Goal: Check status: Check status

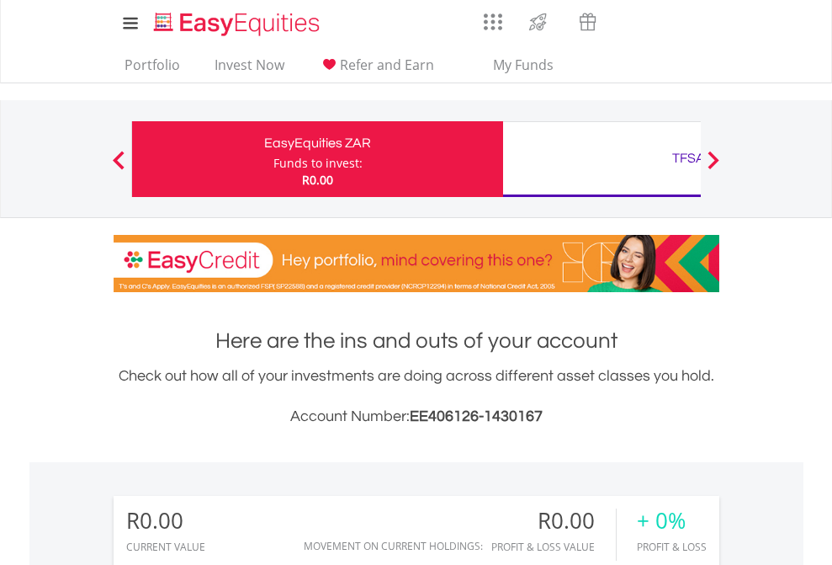
scroll to position [162, 264]
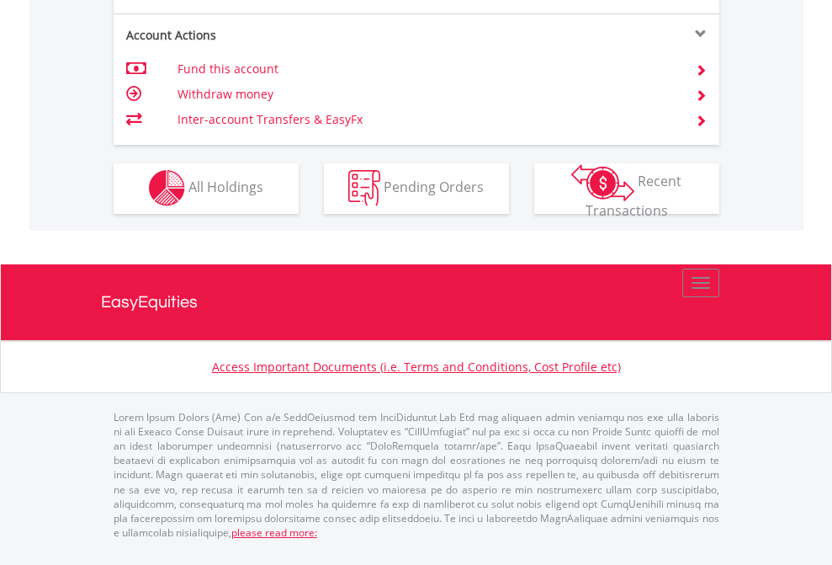
scroll to position [1574, 0]
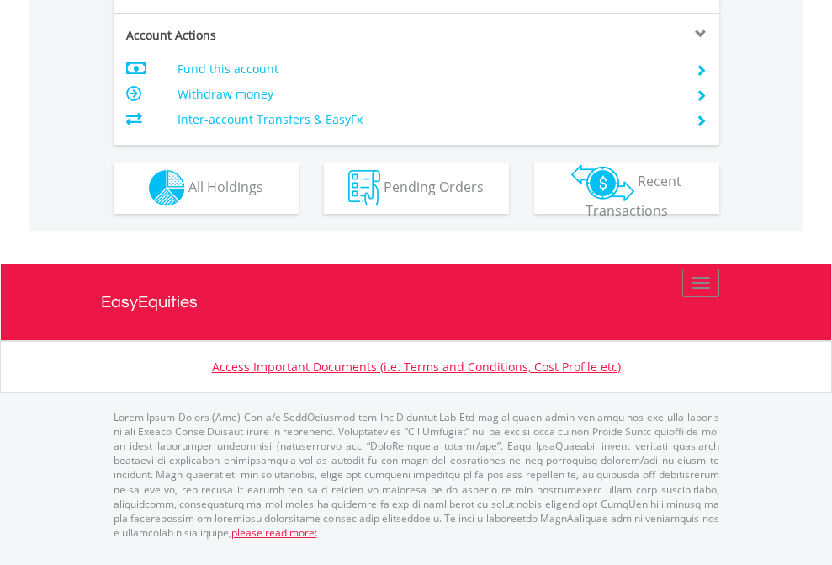
scroll to position [1574, 0]
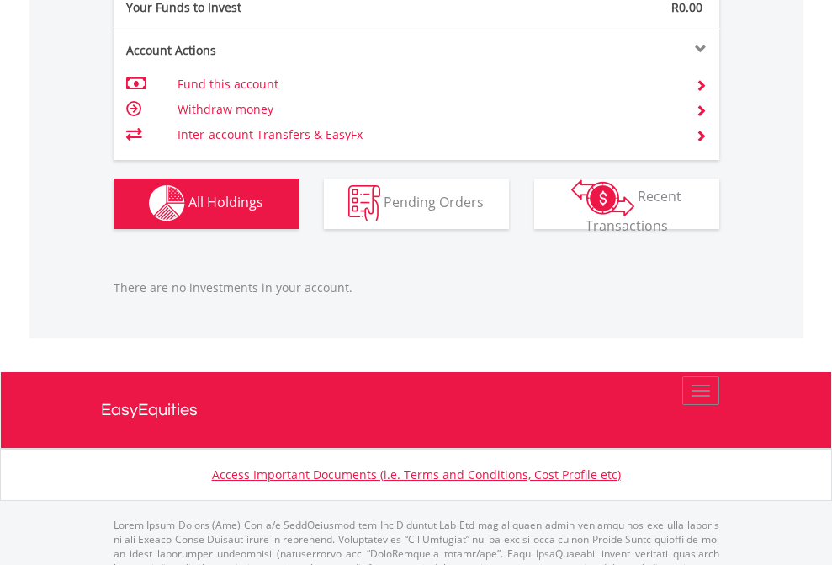
scroll to position [1666, 0]
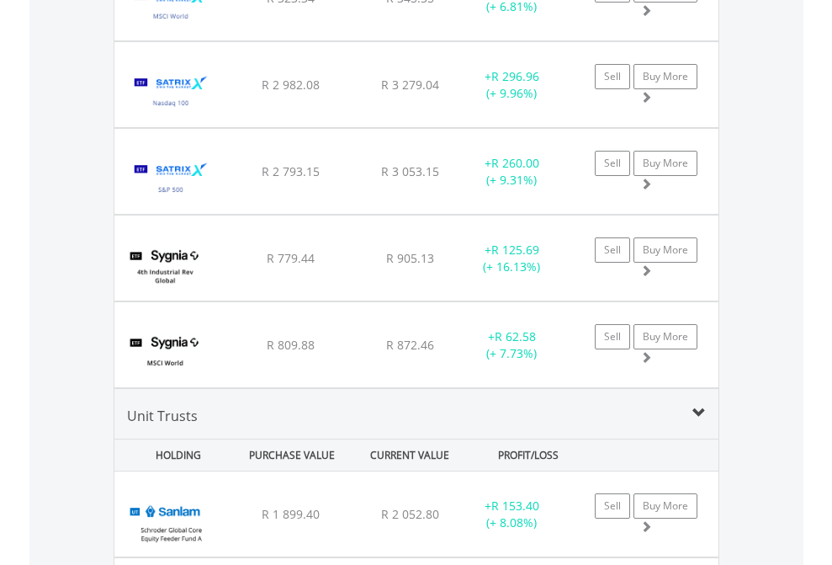
scroll to position [162, 264]
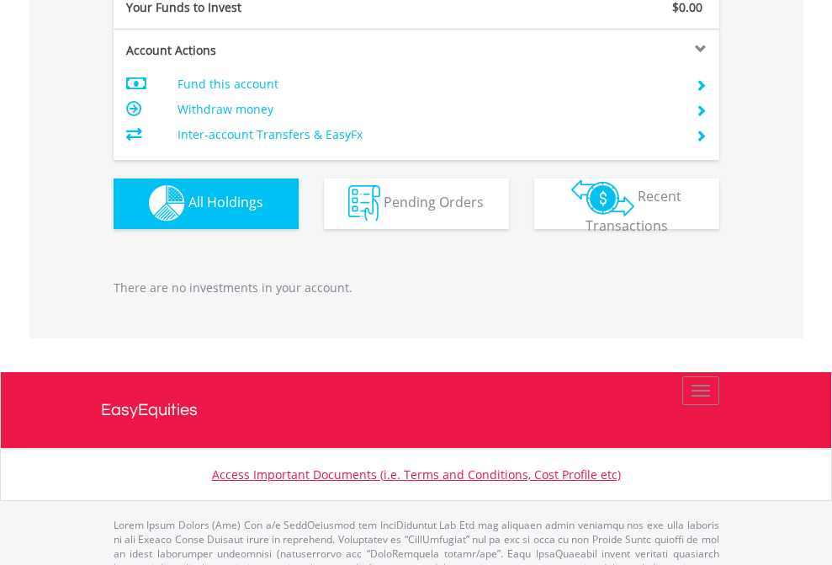
scroll to position [1666, 0]
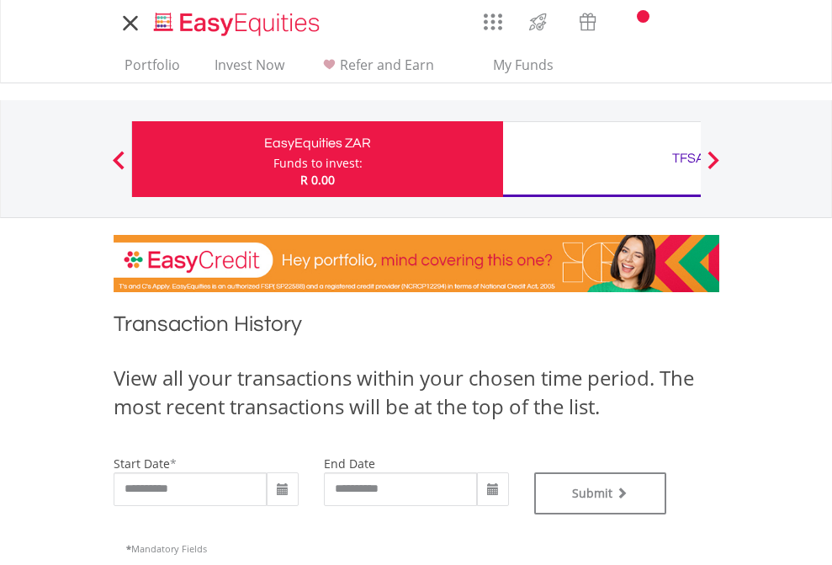
type input "**********"
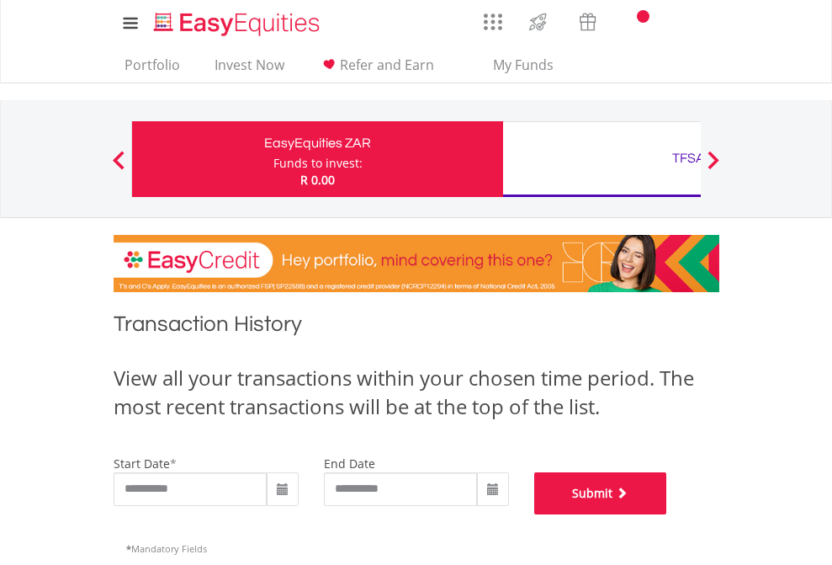
click at [667, 514] on button "Submit" at bounding box center [600, 493] width 133 height 42
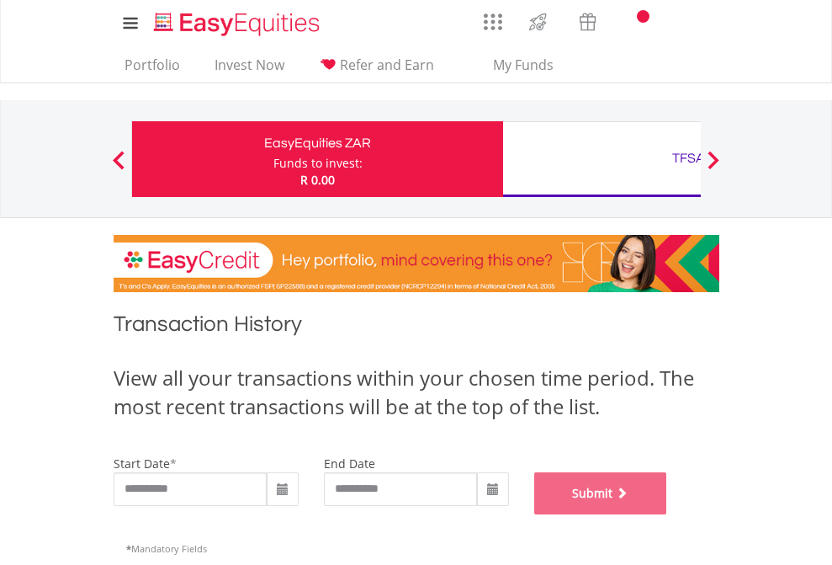
scroll to position [682, 0]
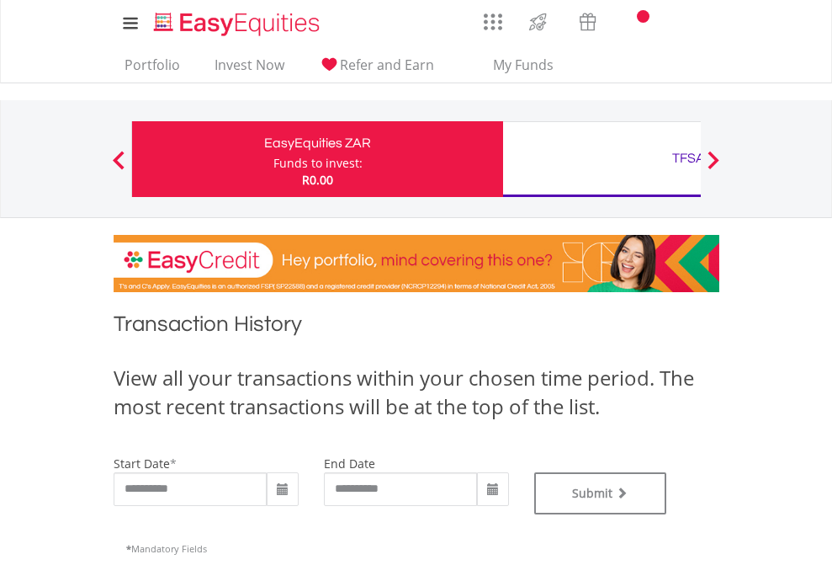
click at [602, 159] on div "TFSA" at bounding box center [688, 158] width 351 height 24
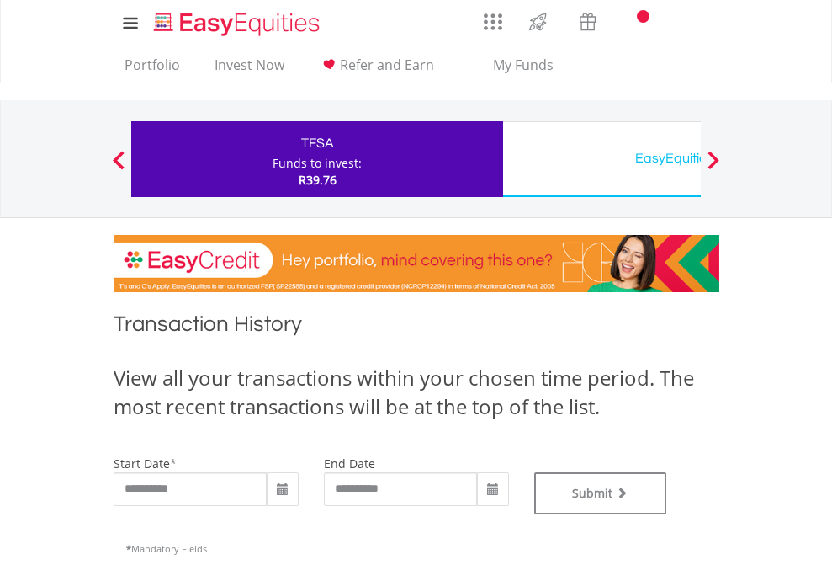
type input "**********"
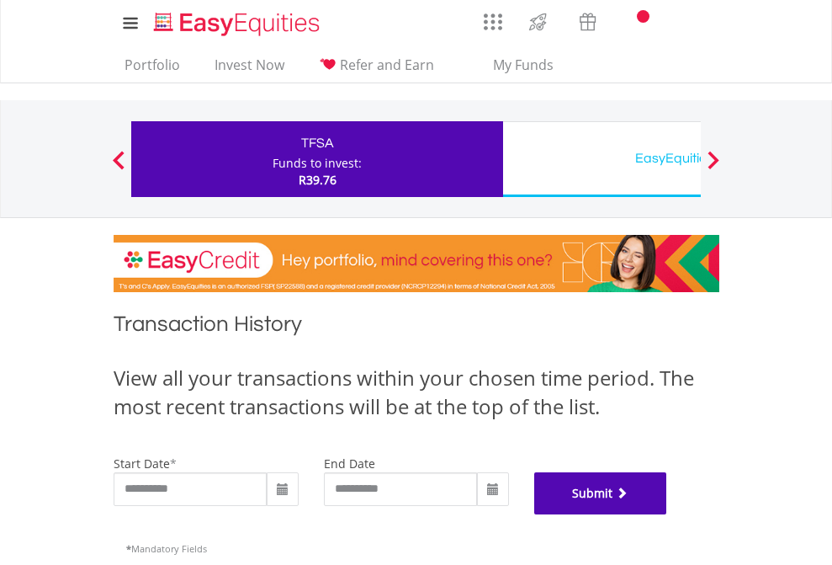
click at [667, 514] on button "Submit" at bounding box center [600, 493] width 133 height 42
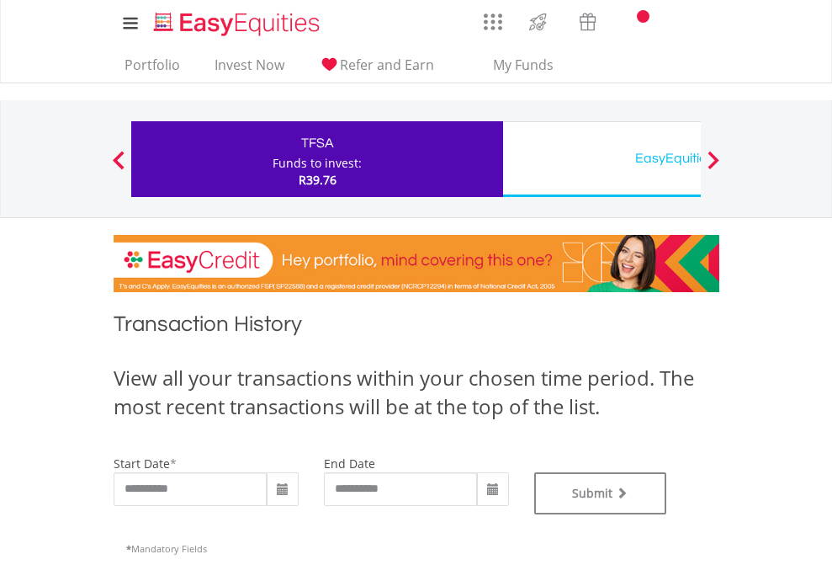
click at [602, 159] on div "EasyEquities USD" at bounding box center [688, 158] width 351 height 24
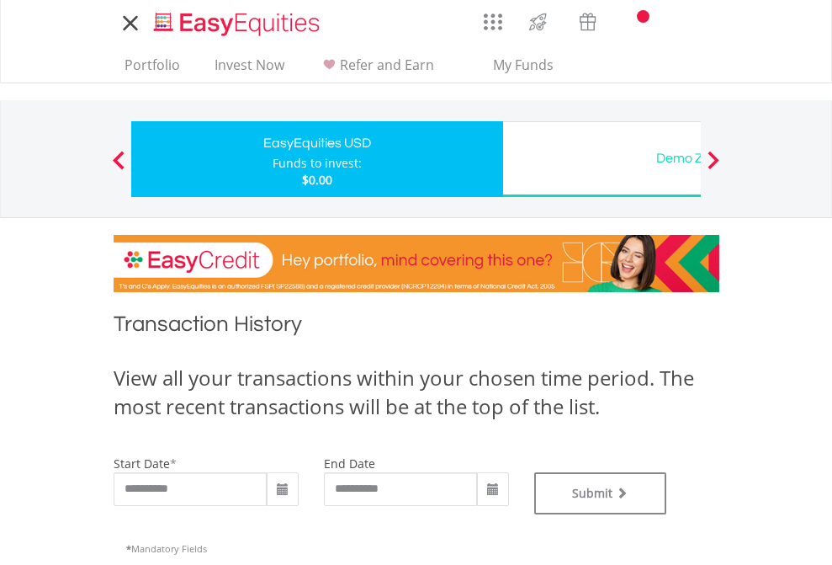
type input "**********"
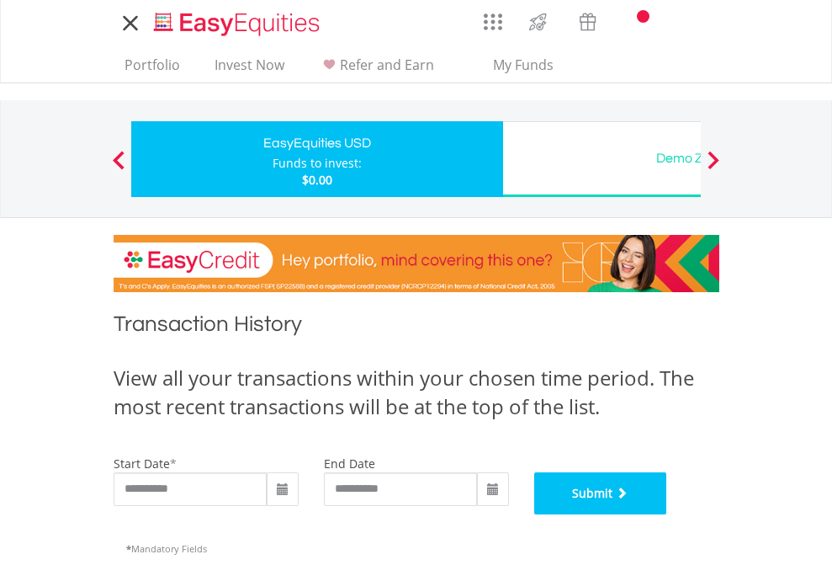
click at [667, 514] on button "Submit" at bounding box center [600, 493] width 133 height 42
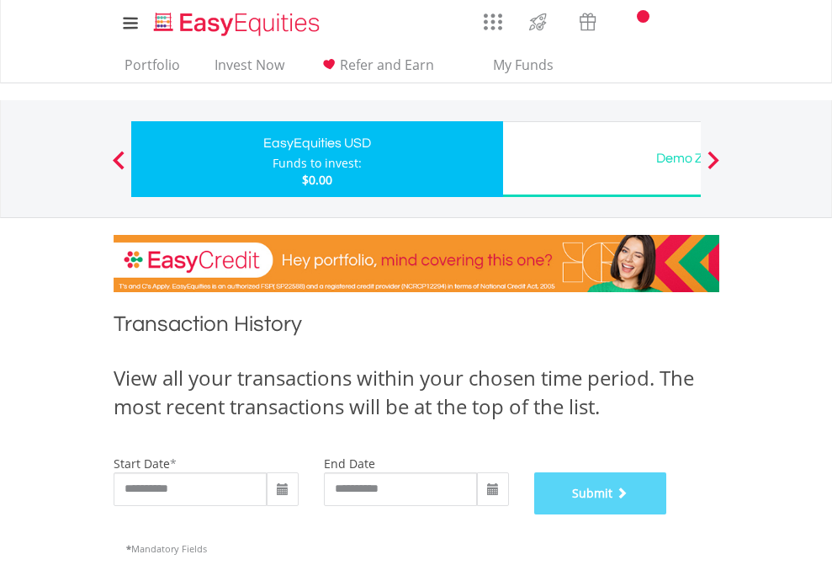
scroll to position [682, 0]
